Goal: Transaction & Acquisition: Book appointment/travel/reservation

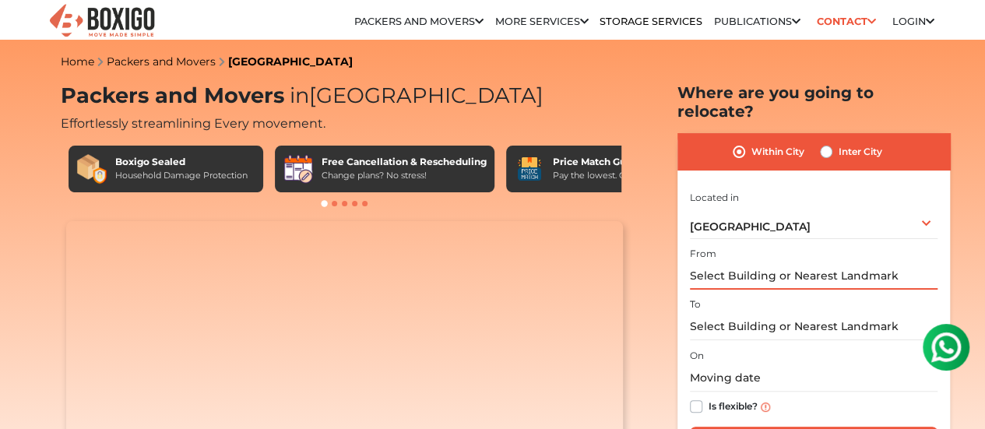
click at [718, 268] on input "text" at bounding box center [814, 275] width 248 height 27
click at [838, 142] on label "Inter City" at bounding box center [860, 151] width 44 height 19
click at [824, 142] on input "Inter City" at bounding box center [826, 150] width 12 height 16
radio input "true"
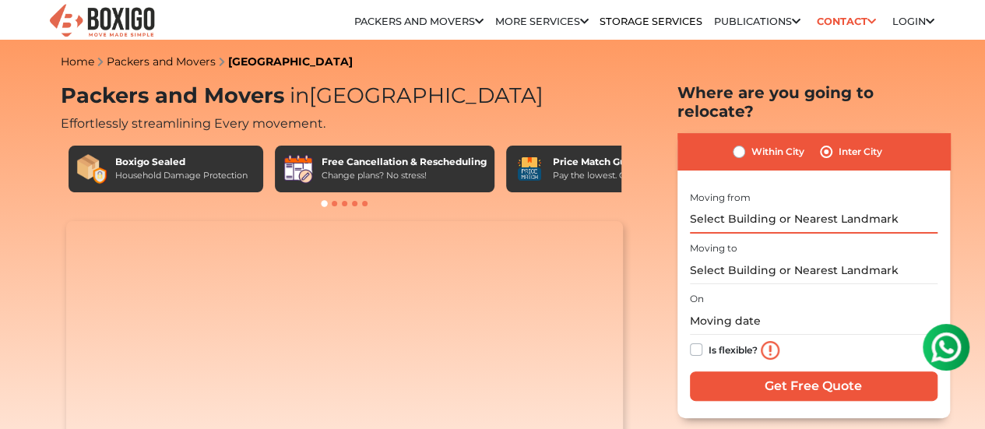
click at [760, 206] on input "text" at bounding box center [814, 219] width 248 height 27
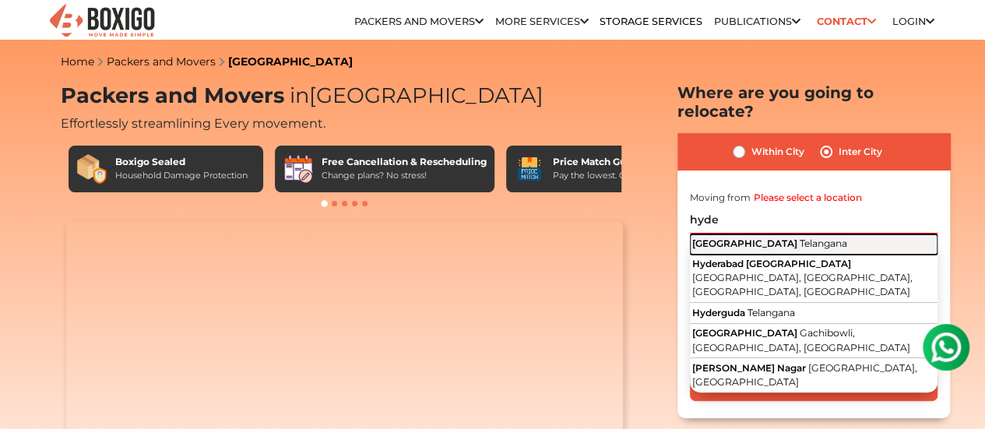
click at [799, 237] on span "Telangana" at bounding box center [822, 243] width 47 height 12
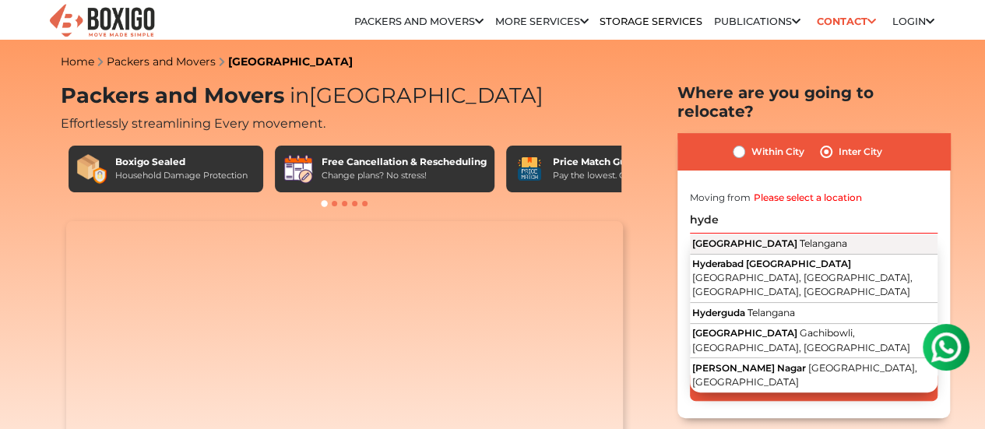
type input "[GEOGRAPHIC_DATA], [GEOGRAPHIC_DATA]"
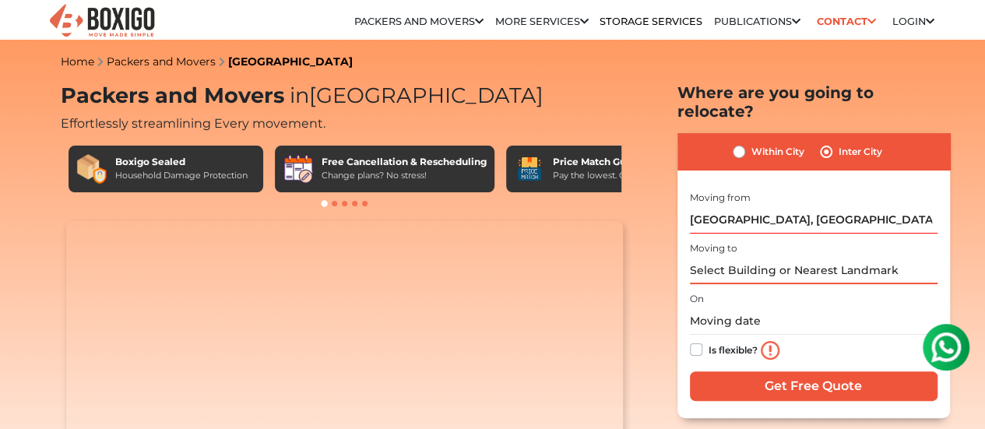
click at [757, 262] on input "text" at bounding box center [814, 270] width 248 height 27
type input "h"
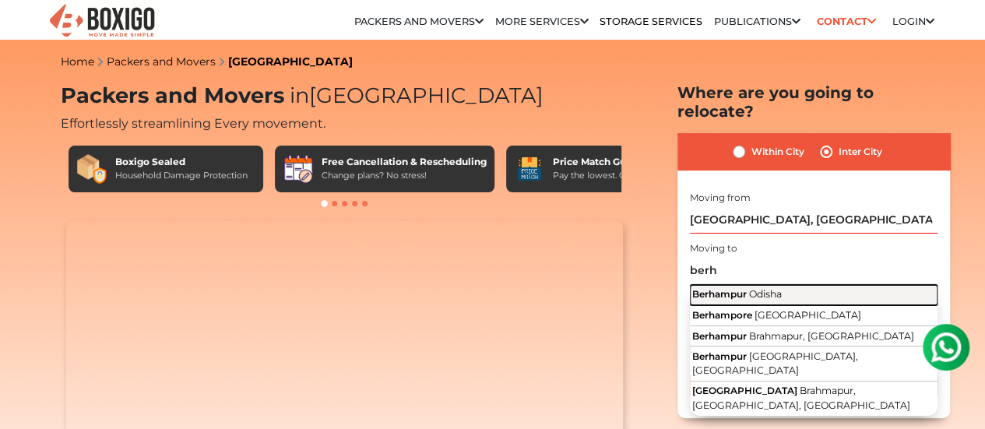
click at [772, 288] on span "Odisha" at bounding box center [765, 294] width 33 height 12
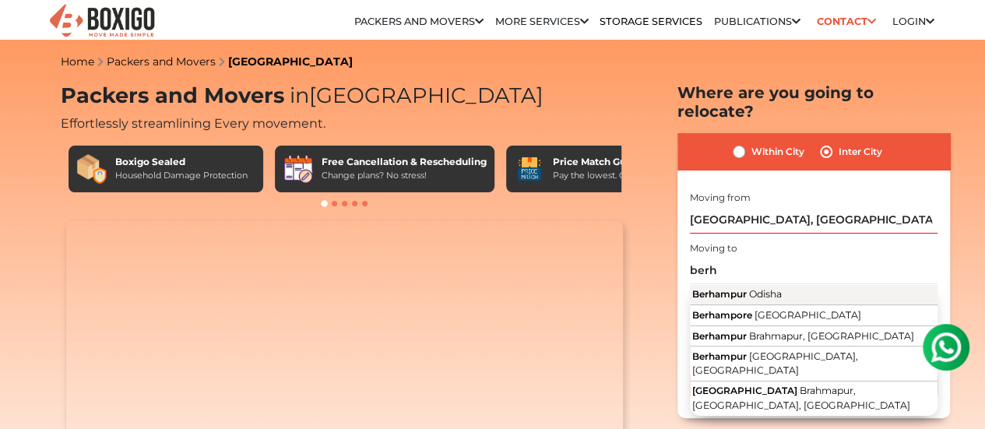
type input "Berhampur, Odisha"
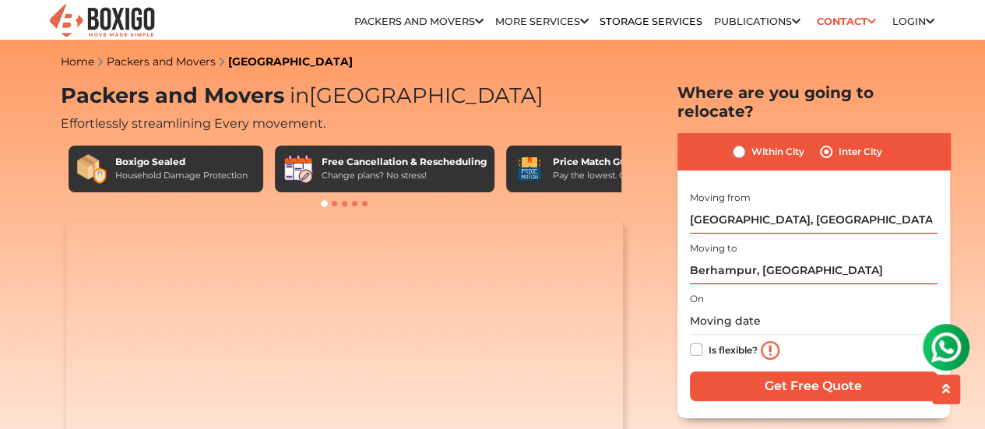
scroll to position [78, 0]
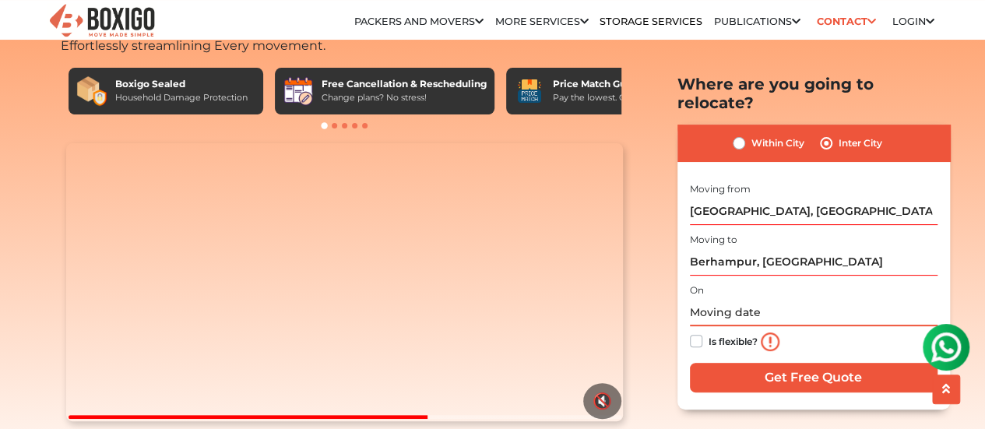
click at [725, 299] on input "text" at bounding box center [814, 312] width 248 height 27
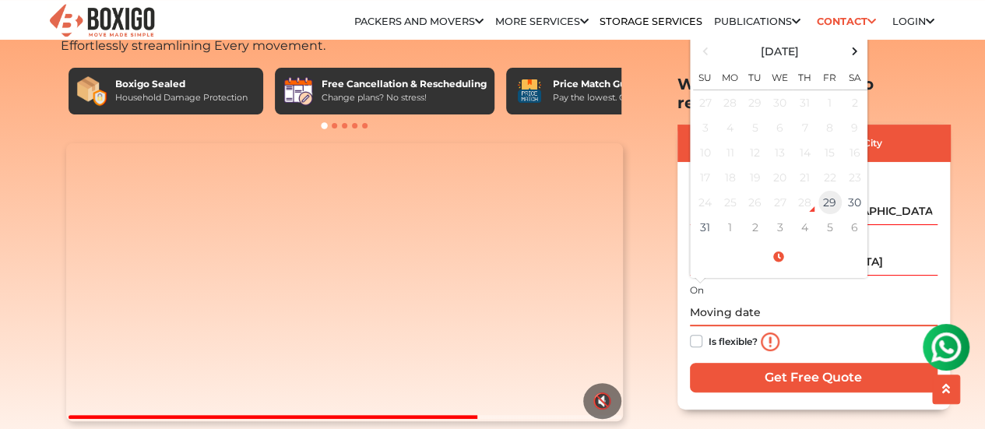
click at [827, 190] on td "29" at bounding box center [829, 202] width 25 height 25
type input "08/29/2025 6:19 PM"
click at [813, 326] on div "Is flexible?" at bounding box center [814, 341] width 248 height 31
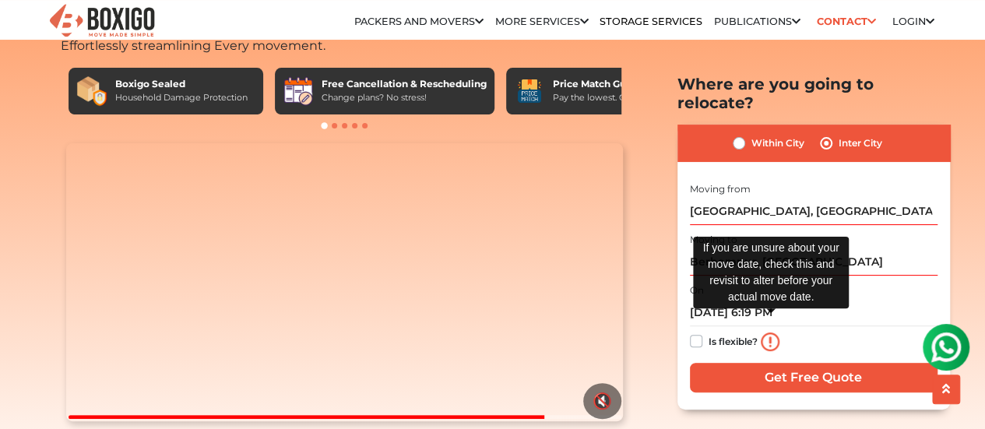
click at [771, 332] on img at bounding box center [769, 341] width 19 height 19
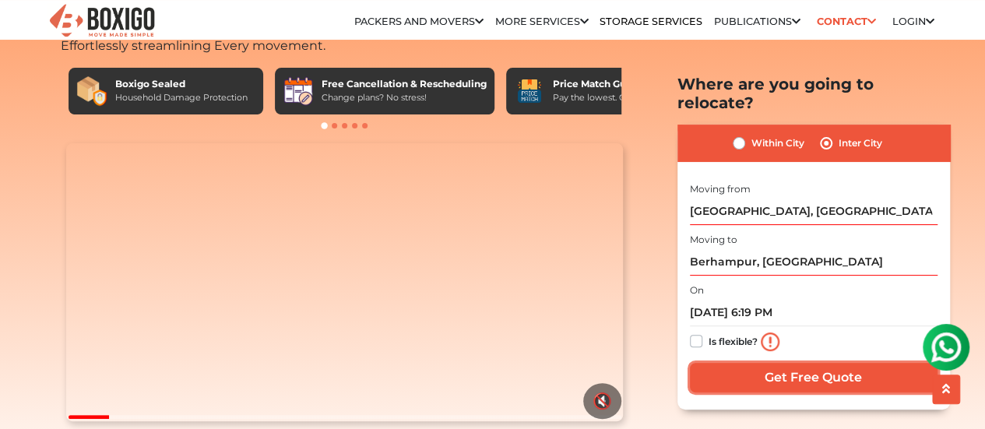
click at [758, 362] on input "Get Free Quote" at bounding box center [814, 377] width 248 height 30
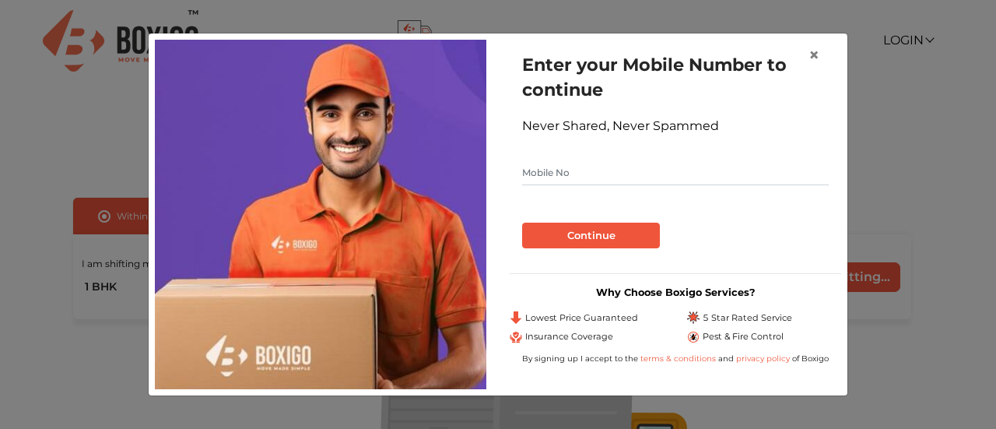
click at [587, 174] on input "text" at bounding box center [675, 172] width 307 height 25
type input "9549123456"
click at [522, 223] on button "Continue" at bounding box center [591, 236] width 138 height 26
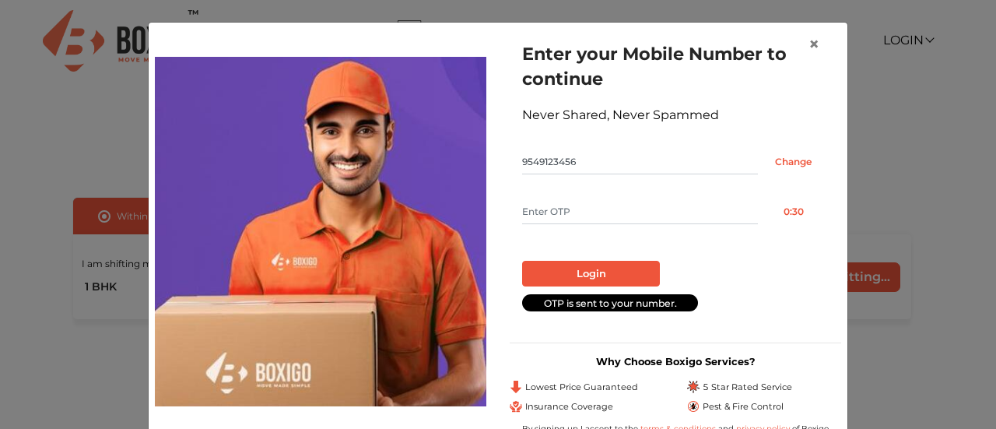
click at [579, 208] on input "text" at bounding box center [640, 211] width 236 height 25
type input "1230"
click at [583, 272] on button "Login" at bounding box center [591, 274] width 138 height 26
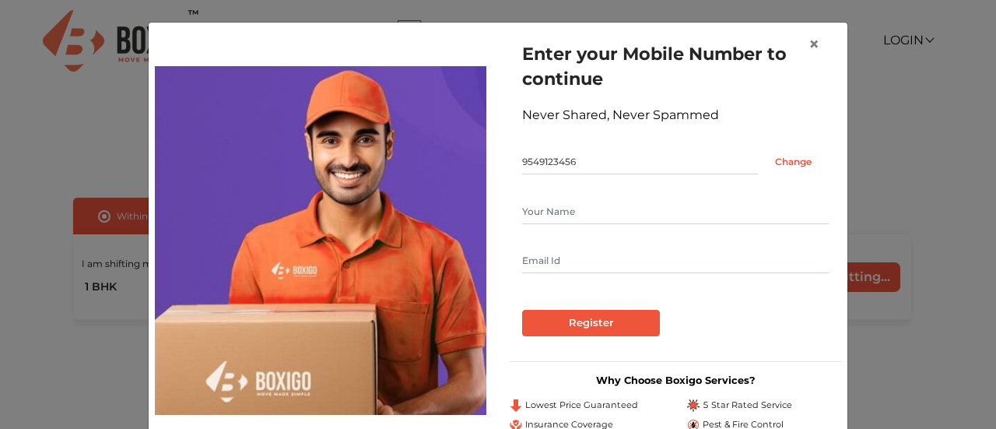
click at [577, 216] on input "text" at bounding box center [675, 211] width 307 height 25
type input "[PERSON_NAME]"
click at [553, 269] on input "text" at bounding box center [675, 260] width 307 height 25
type input "[EMAIL_ADDRESS][DOMAIN_NAME]"
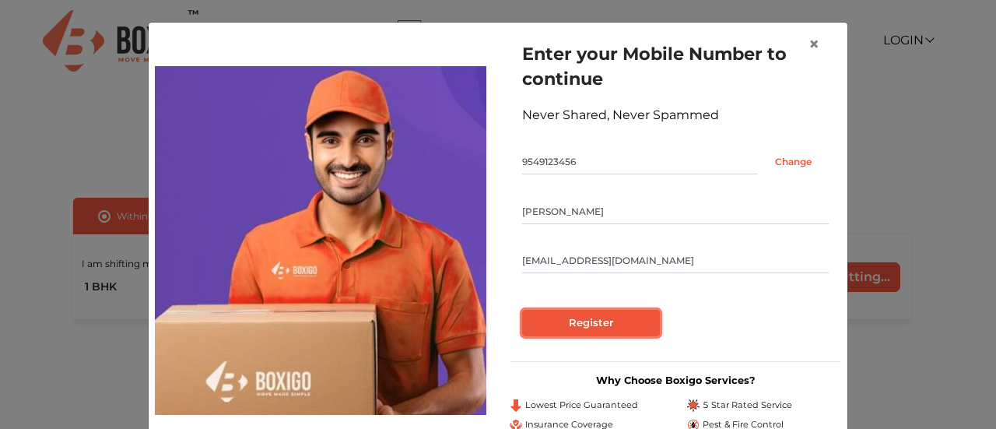
click at [560, 334] on input "Register" at bounding box center [591, 323] width 138 height 26
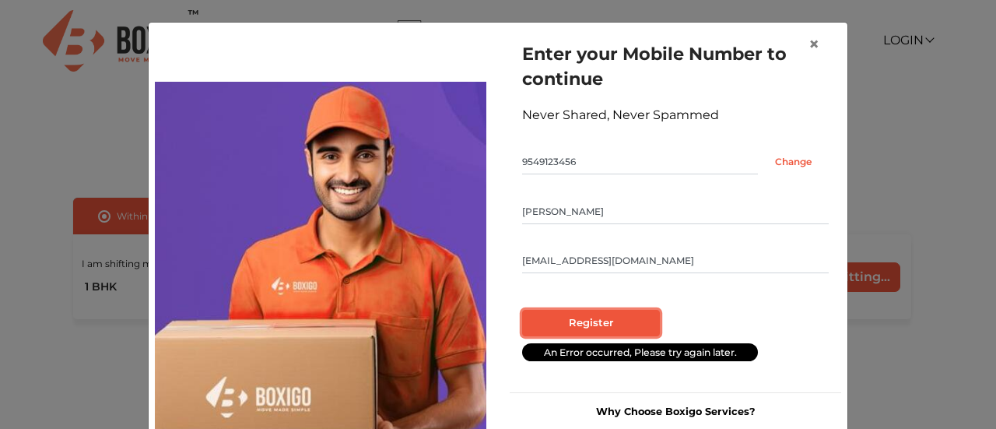
click at [570, 318] on input "Register" at bounding box center [591, 323] width 138 height 26
radio input "false"
radio input "true"
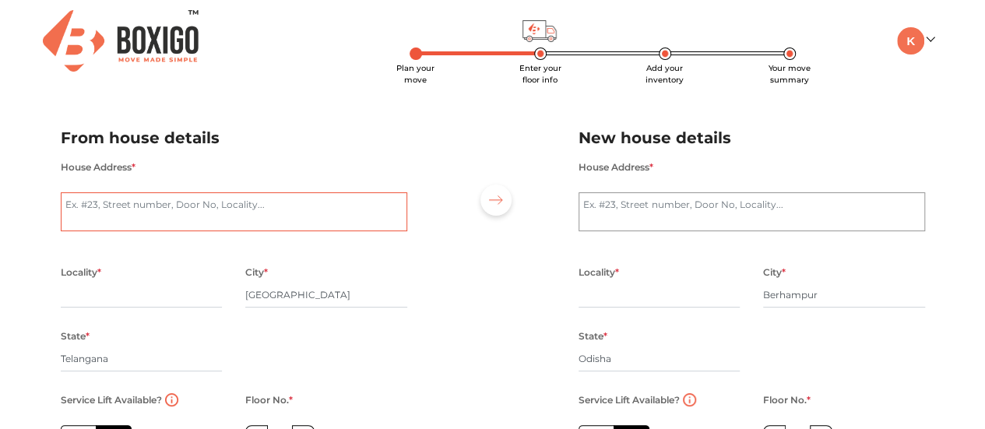
drag, startPoint x: 158, startPoint y: 203, endPoint x: 300, endPoint y: 213, distance: 142.8
click at [158, 203] on textarea "House Address *" at bounding box center [234, 211] width 346 height 39
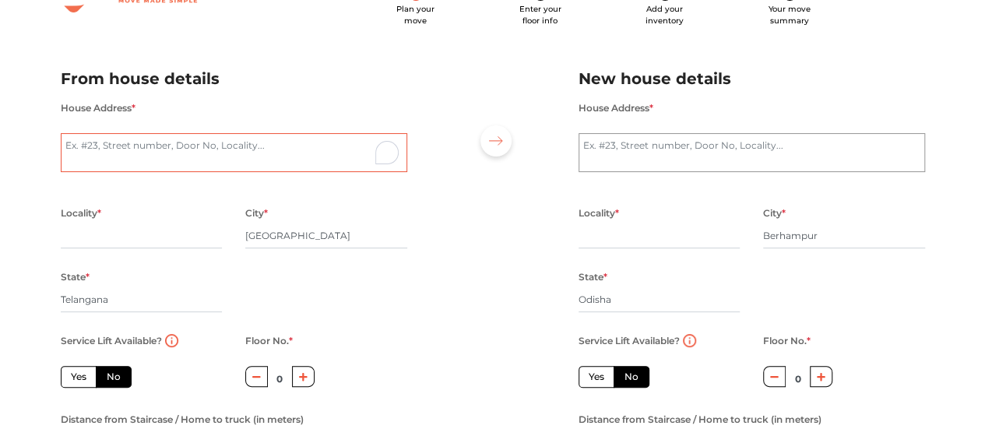
scroll to position [78, 0]
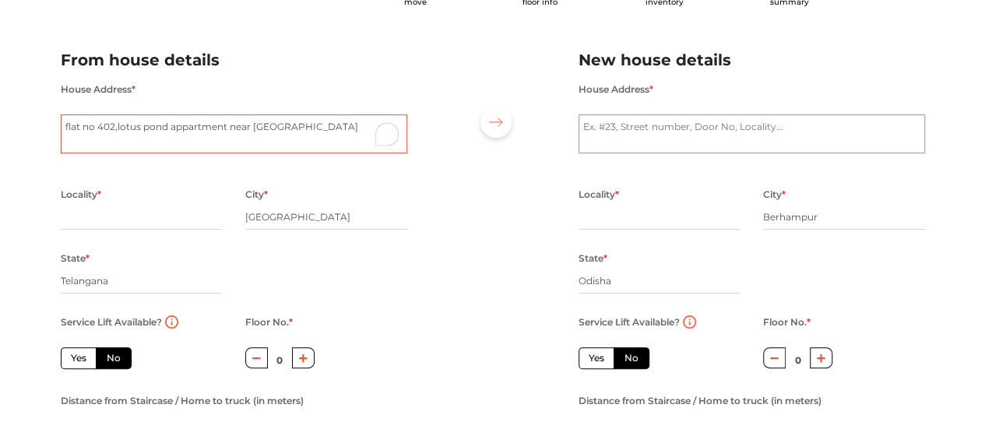
type textarea "flat no 402,lotus pond appartment near [GEOGRAPHIC_DATA]"
click at [186, 217] on input "text" at bounding box center [142, 217] width 162 height 25
type input "j"
type input "h"
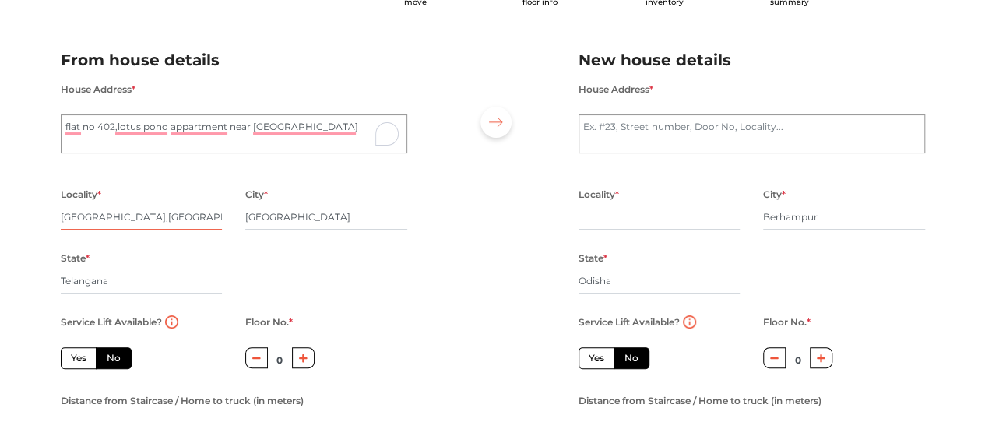
type input "[GEOGRAPHIC_DATA],[GEOGRAPHIC_DATA]"
click at [142, 283] on input "Telangana" at bounding box center [142, 281] width 162 height 25
click at [64, 359] on label "Yes" at bounding box center [79, 358] width 36 height 22
click at [71, 359] on input "Yes" at bounding box center [76, 356] width 10 height 10
radio input "true"
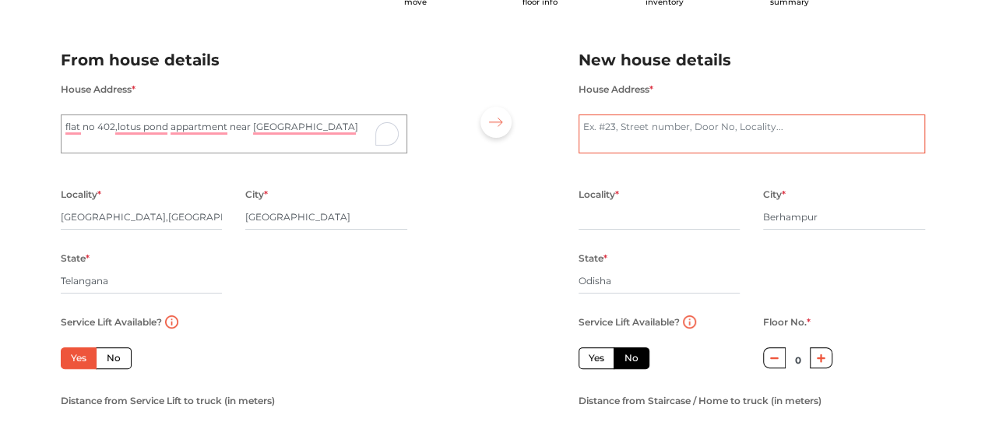
click at [636, 119] on textarea "House Address *" at bounding box center [751, 133] width 346 height 39
type textarea "[PERSON_NAME][GEOGRAPHIC_DATA] near [GEOGRAPHIC_DATA]"
click at [707, 220] on input "text" at bounding box center [659, 217] width 162 height 25
type input "bada bazar"
click at [590, 360] on label "Yes" at bounding box center [596, 358] width 36 height 22
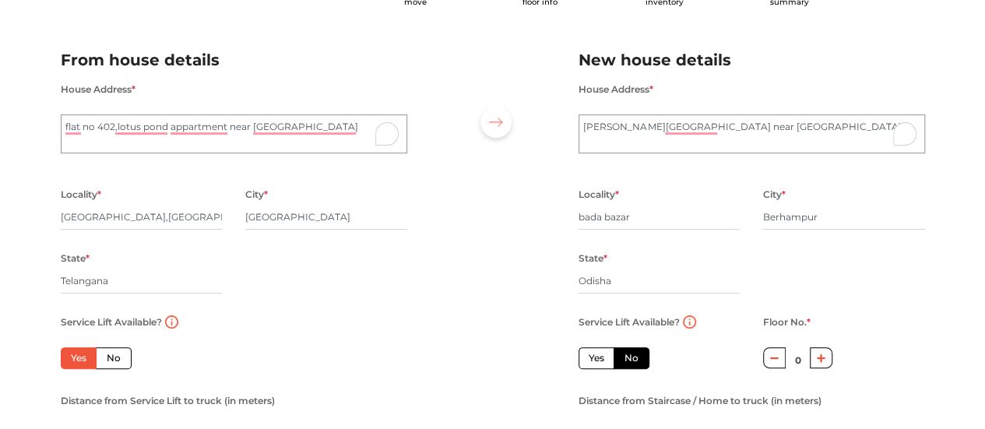
click at [590, 360] on input "Yes" at bounding box center [593, 356] width 10 height 10
radio input "false"
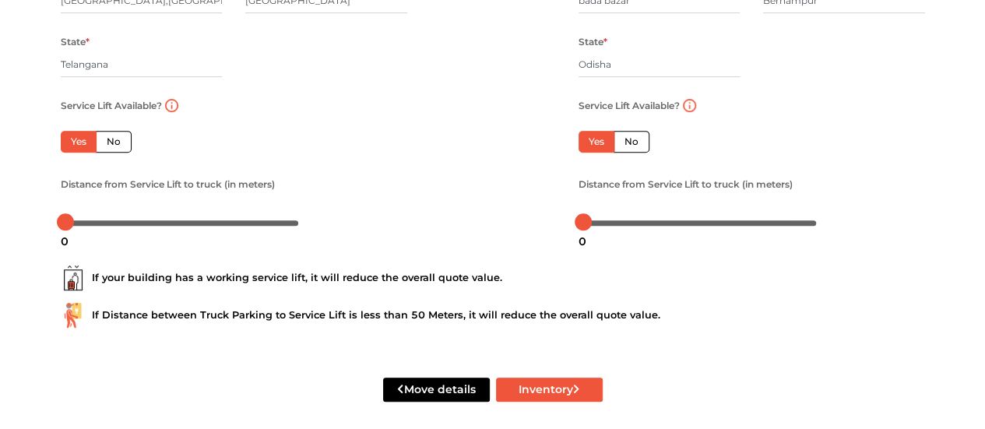
scroll to position [307, 0]
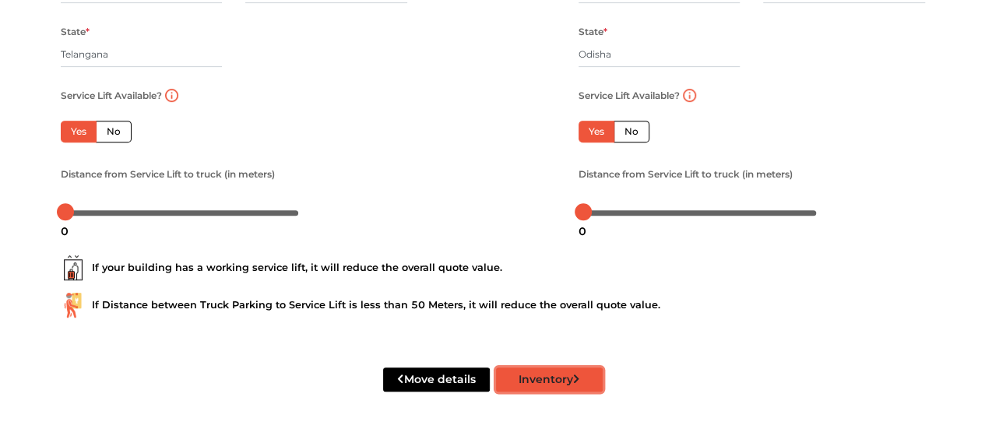
click at [531, 381] on button "Inventory" at bounding box center [549, 379] width 107 height 24
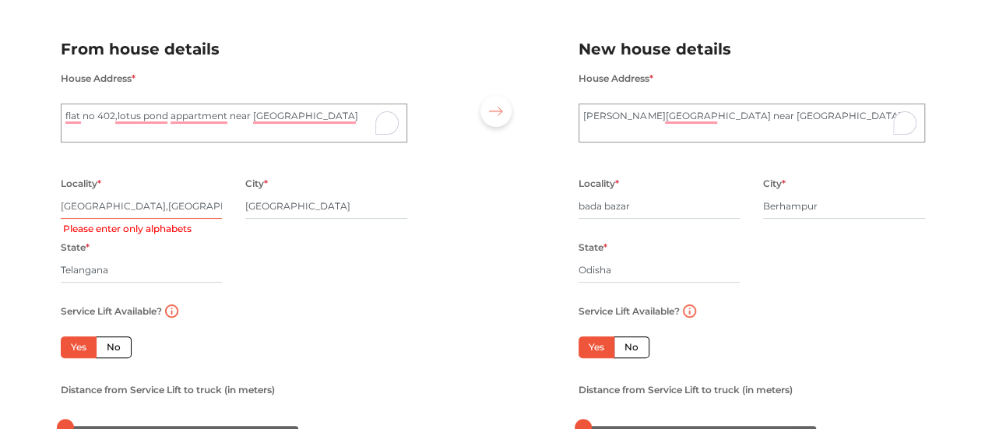
scroll to position [81, 0]
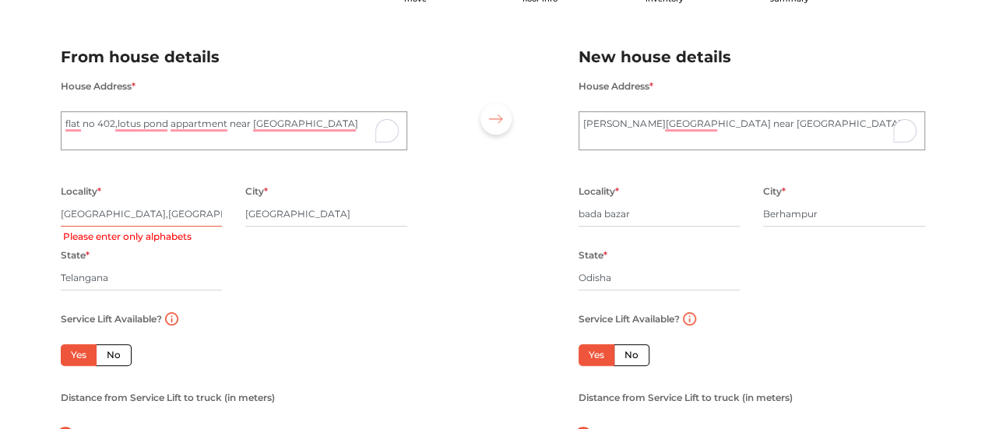
click at [184, 219] on input "[GEOGRAPHIC_DATA],[GEOGRAPHIC_DATA]" at bounding box center [142, 214] width 162 height 25
click at [168, 213] on input "[GEOGRAPHIC_DATA],[GEOGRAPHIC_DATA]" at bounding box center [142, 214] width 162 height 25
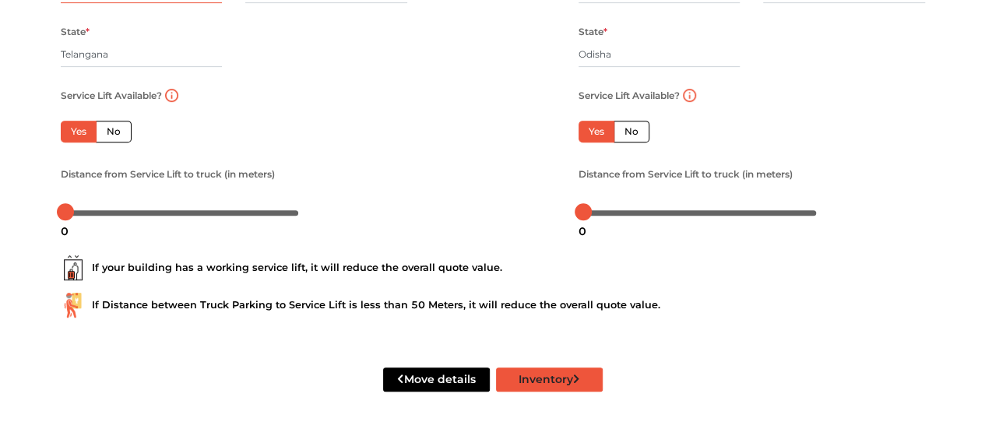
type input "durgam cheruvu park madhapur"
click at [521, 384] on button "Inventory" at bounding box center [549, 379] width 107 height 24
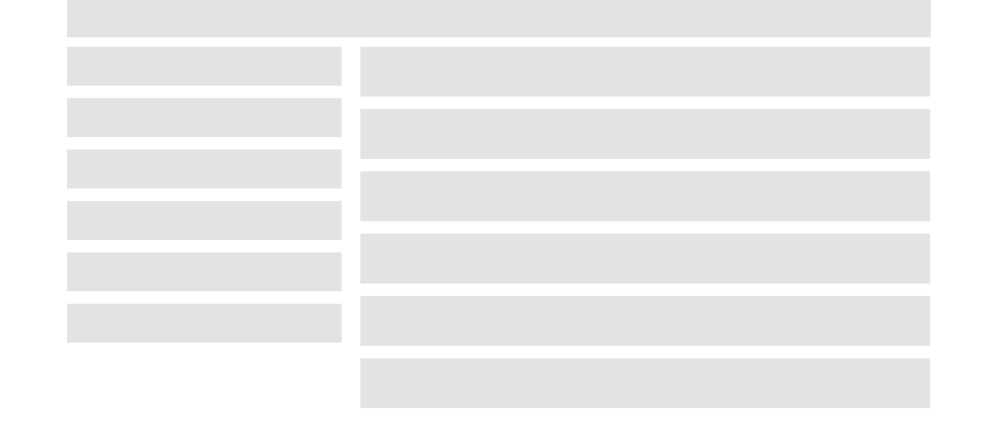
scroll to position [101, 0]
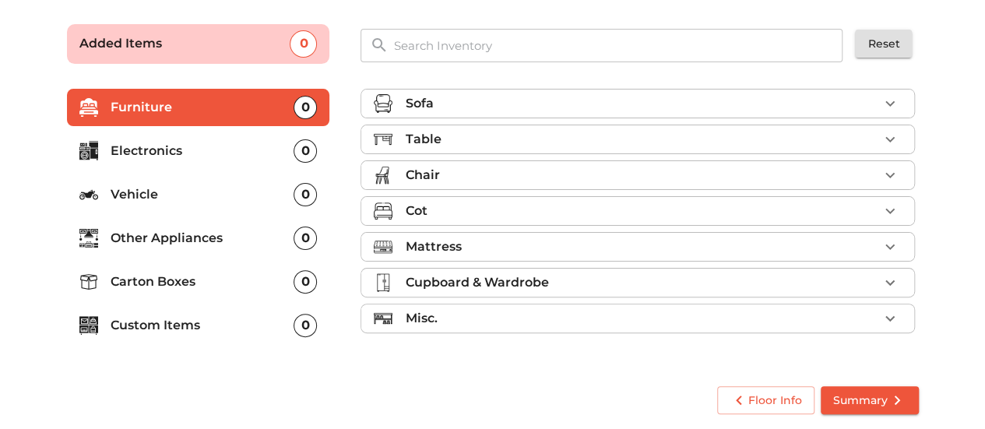
click at [199, 152] on p "Electronics" at bounding box center [203, 151] width 184 height 19
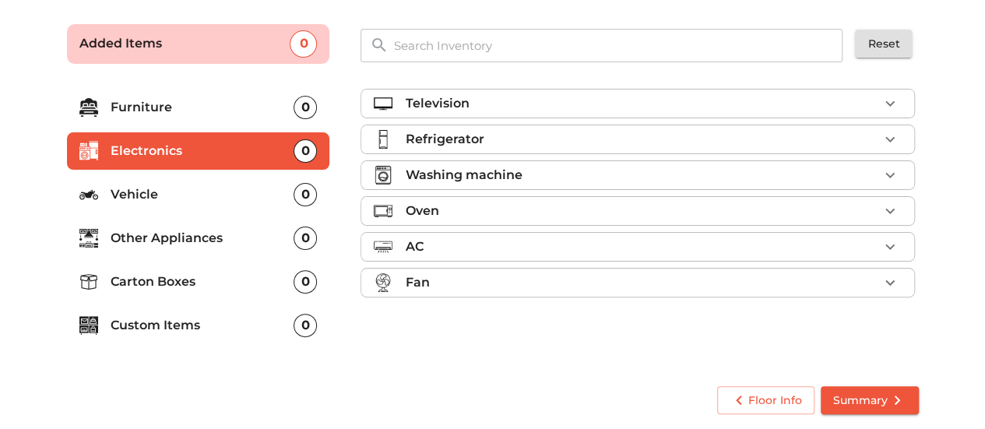
click at [483, 107] on div "Television" at bounding box center [641, 103] width 473 height 19
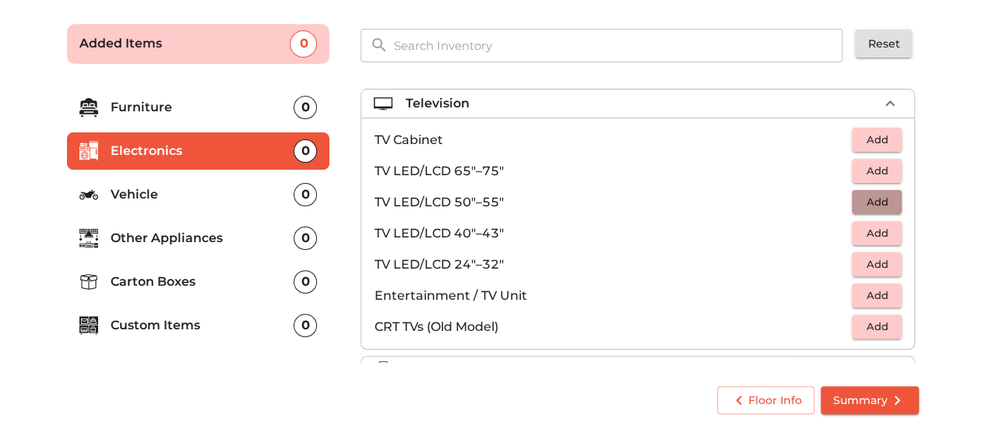
click at [865, 206] on span "Add" at bounding box center [876, 202] width 34 height 18
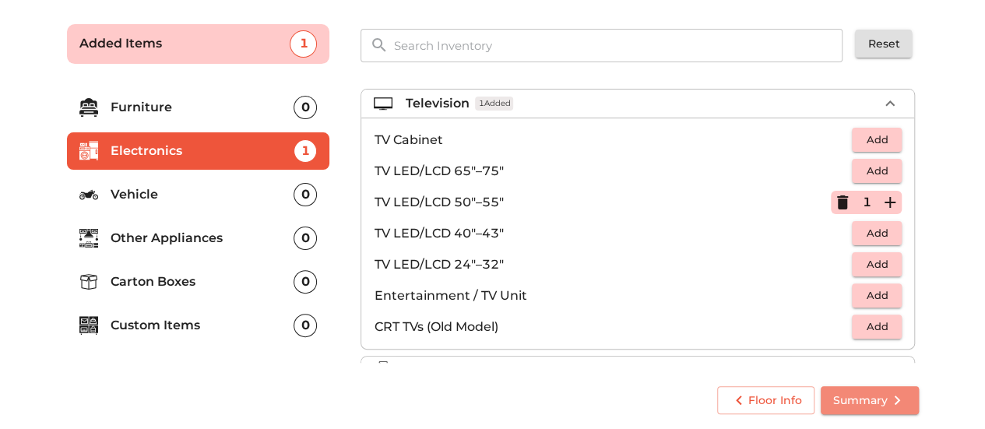
click at [883, 396] on span "Summary" at bounding box center [869, 400] width 73 height 19
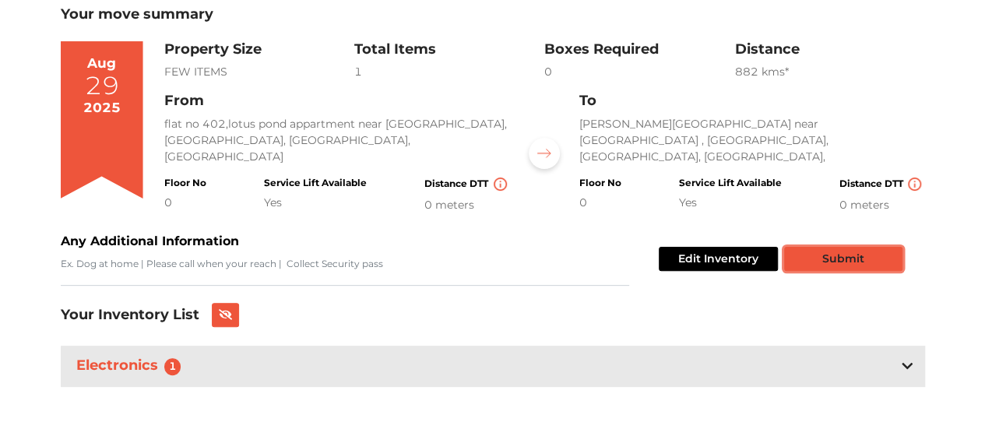
click at [842, 262] on button "Submit" at bounding box center [843, 259] width 118 height 24
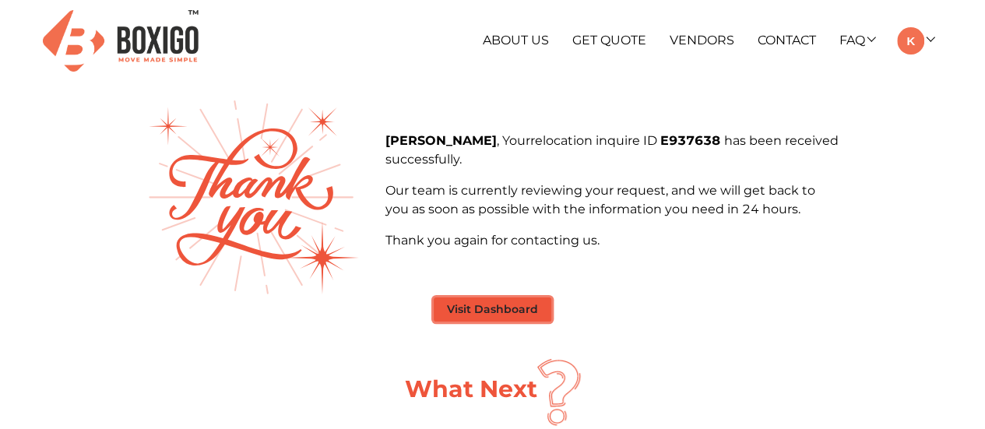
click at [515, 300] on button "Visit Dashboard" at bounding box center [493, 309] width 118 height 24
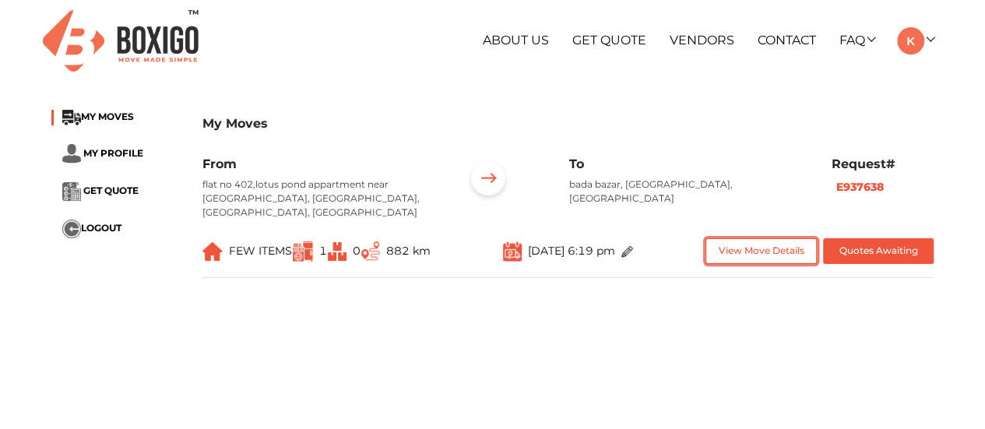
click at [743, 247] on button "View Move Details" at bounding box center [760, 251] width 111 height 26
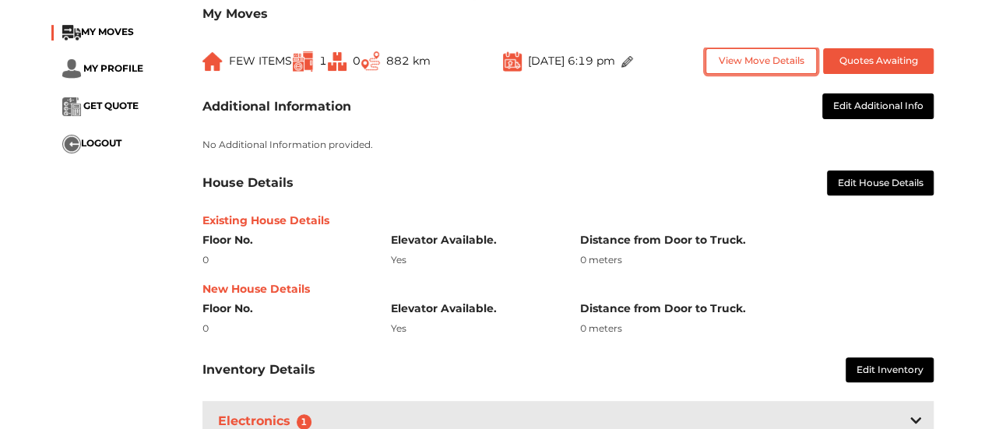
scroll to position [233, 0]
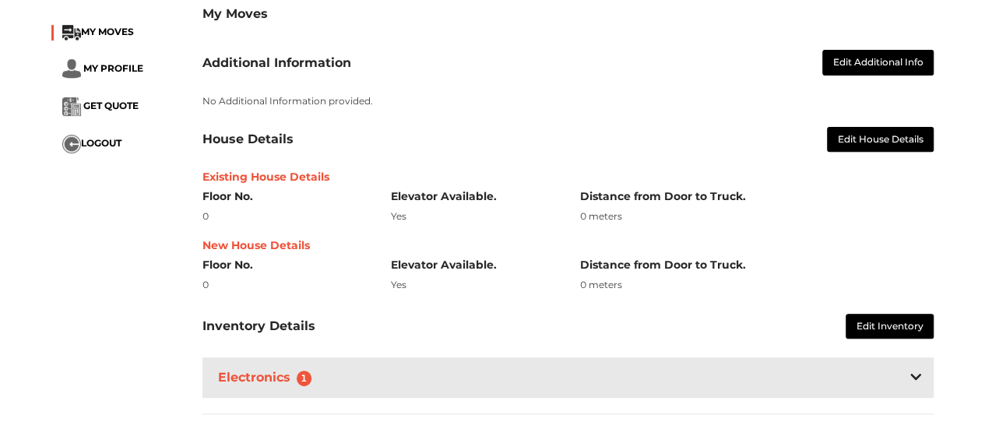
click at [662, 368] on div "Electronics 1" at bounding box center [568, 377] width 732 height 40
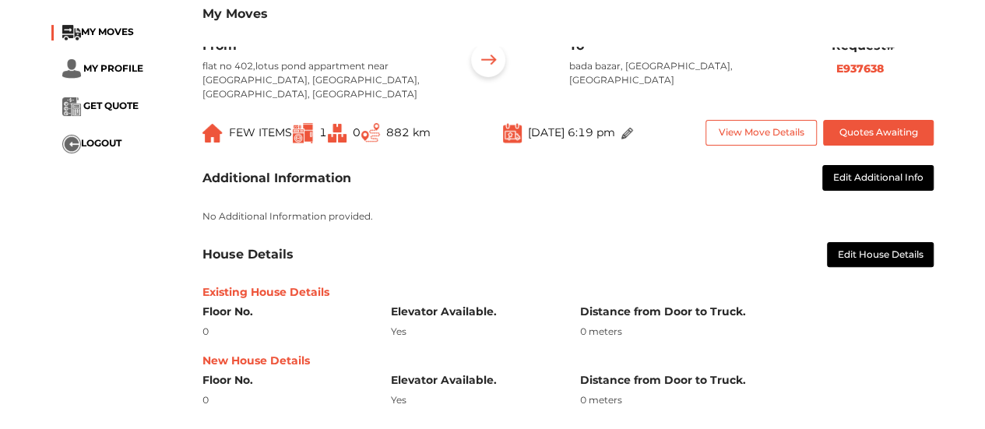
scroll to position [0, 0]
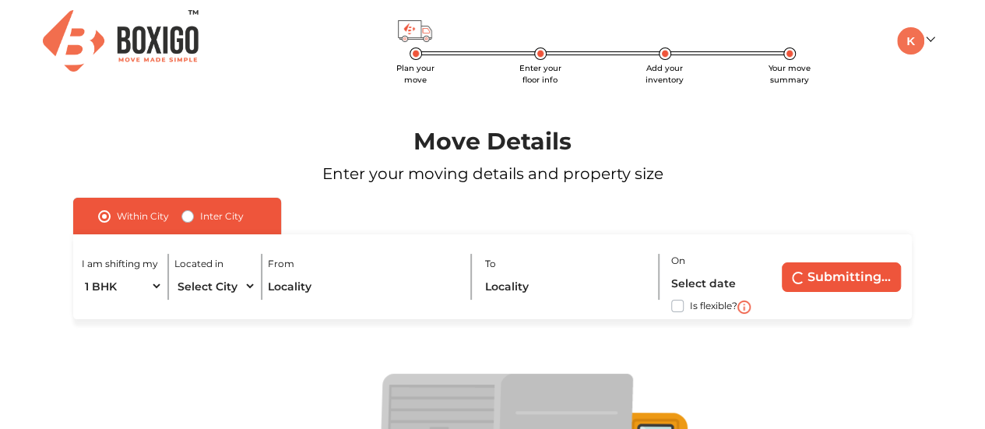
radio input "false"
radio input "true"
